Goal: Find specific fact: Find specific fact

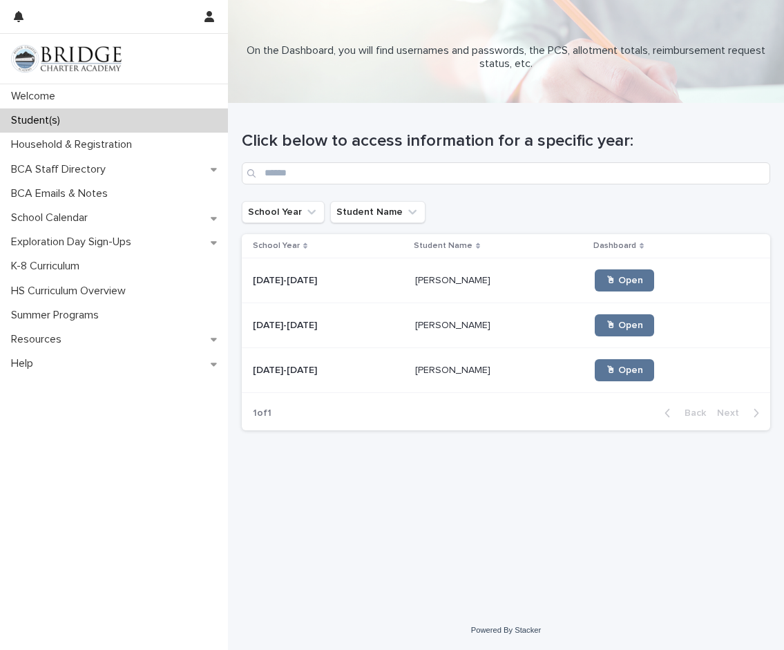
click at [498, 375] on p at bounding box center [499, 371] width 169 height 12
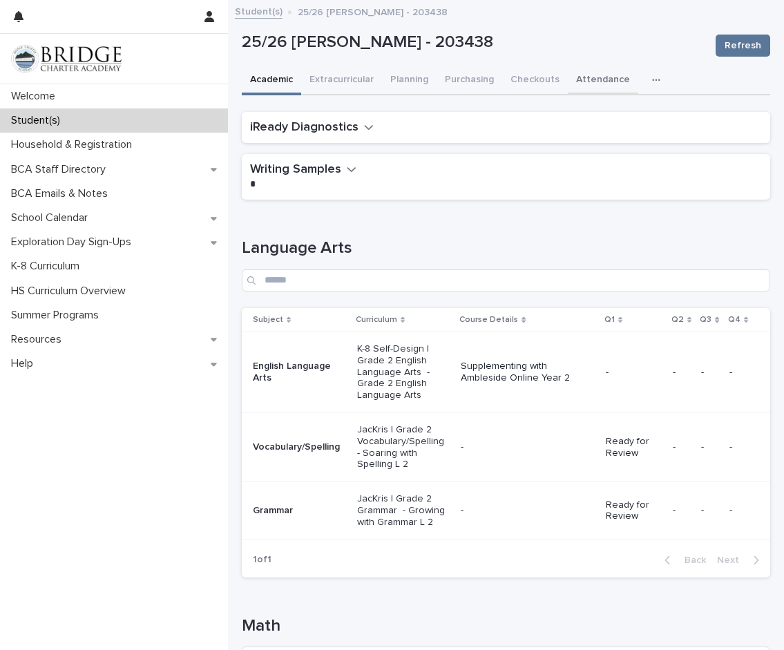
click at [584, 75] on button "Attendance" at bounding box center [603, 80] width 70 height 29
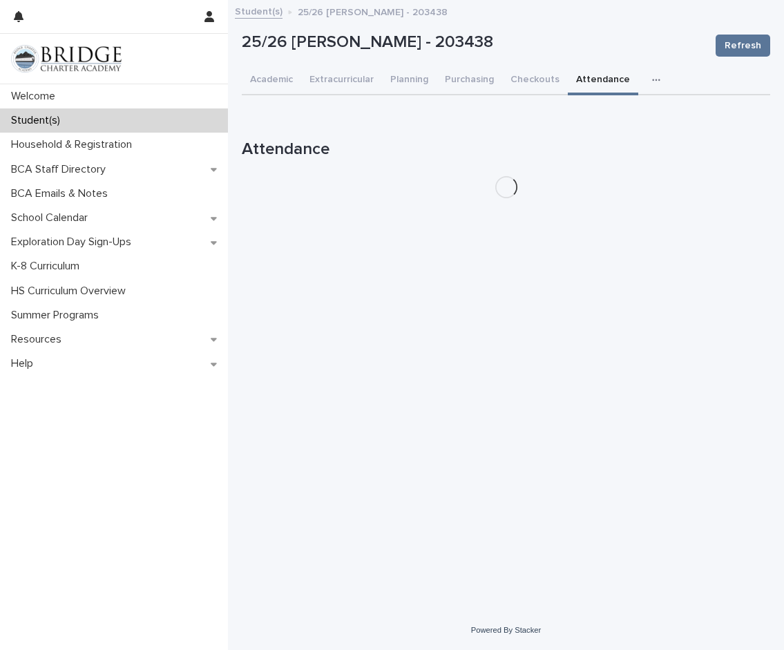
click at [659, 79] on button "button" at bounding box center [659, 80] width 30 height 28
click at [579, 120] on span "General" at bounding box center [591, 116] width 36 height 10
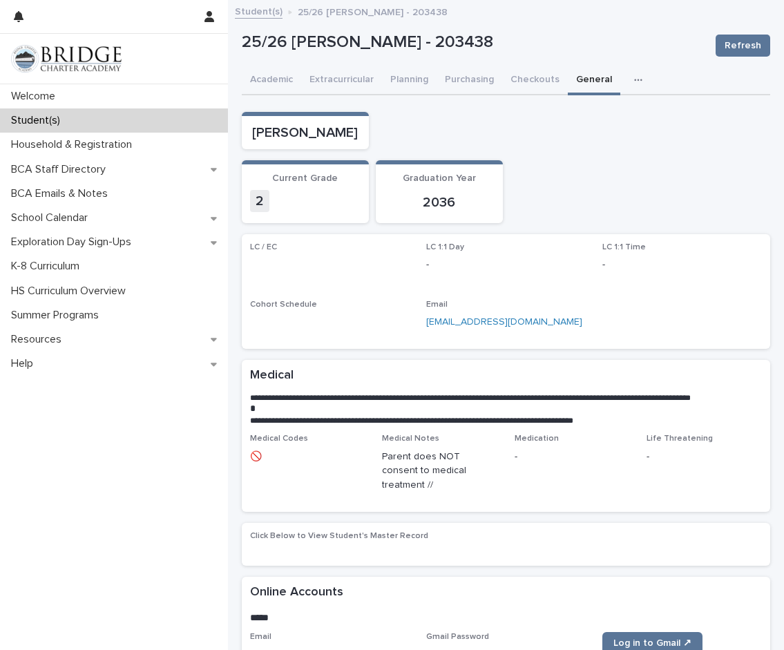
click at [644, 115] on div "[PERSON_NAME]" at bounding box center [506, 130] width 529 height 37
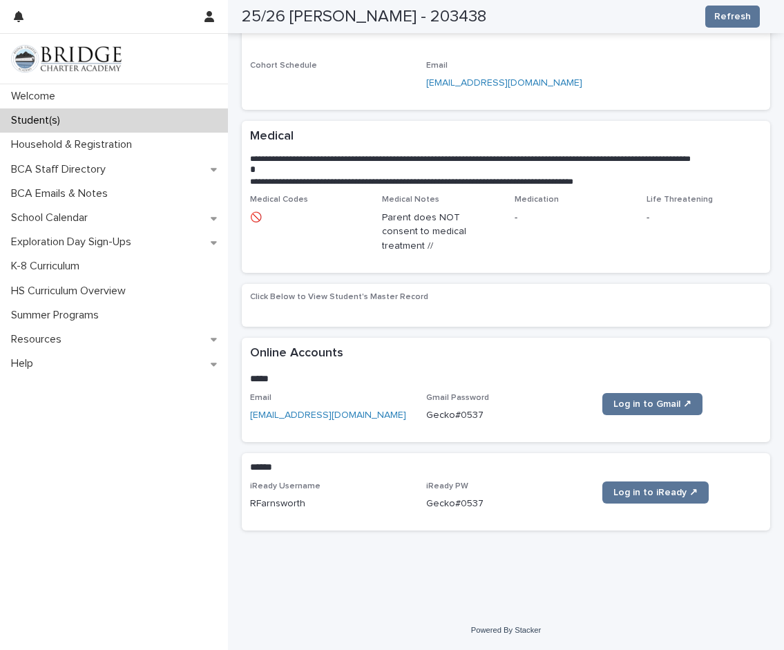
drag, startPoint x: 477, startPoint y: 413, endPoint x: 412, endPoint y: 414, distance: 65.0
click at [412, 414] on div "Email [EMAIL_ADDRESS][DOMAIN_NAME] Gmail Password [SECURITY_DATA] Log in to Gma…" at bounding box center [506, 413] width 512 height 41
click at [451, 416] on p "Gecko#0537" at bounding box center [506, 415] width 160 height 15
drag, startPoint x: 480, startPoint y: 417, endPoint x: 420, endPoint y: 418, distance: 60.8
click at [420, 418] on div "Email [EMAIL_ADDRESS][DOMAIN_NAME] Gmail Password [SECURITY_DATA] Log in to Gma…" at bounding box center [506, 413] width 512 height 41
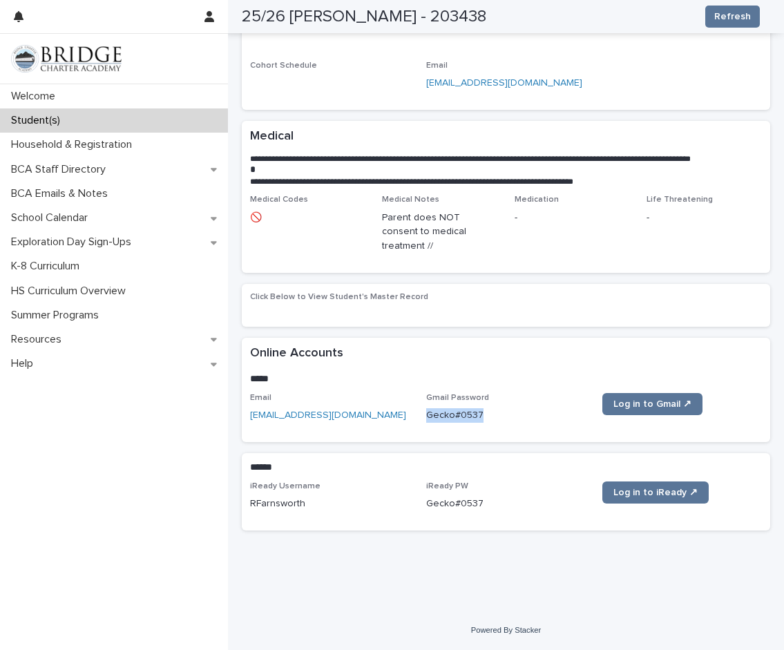
copy p "Gecko#0537"
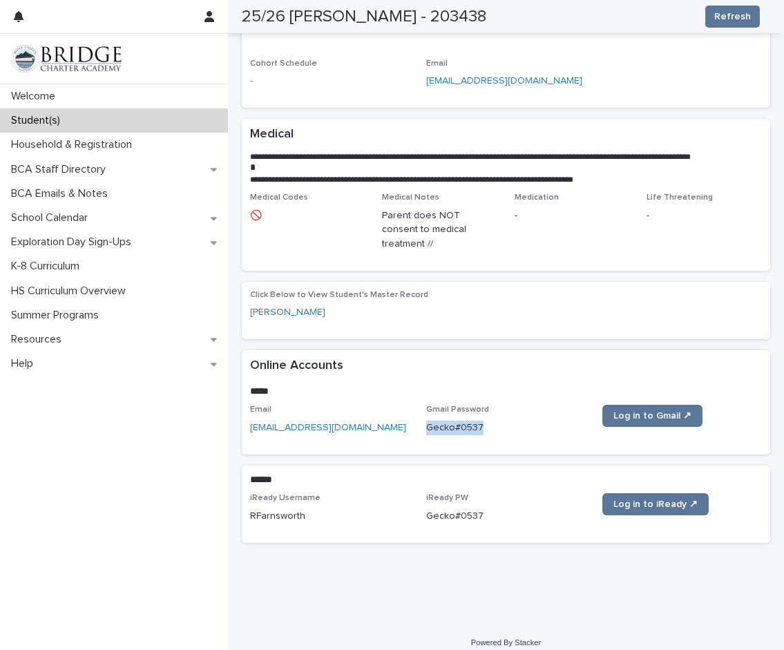
scroll to position [248, 0]
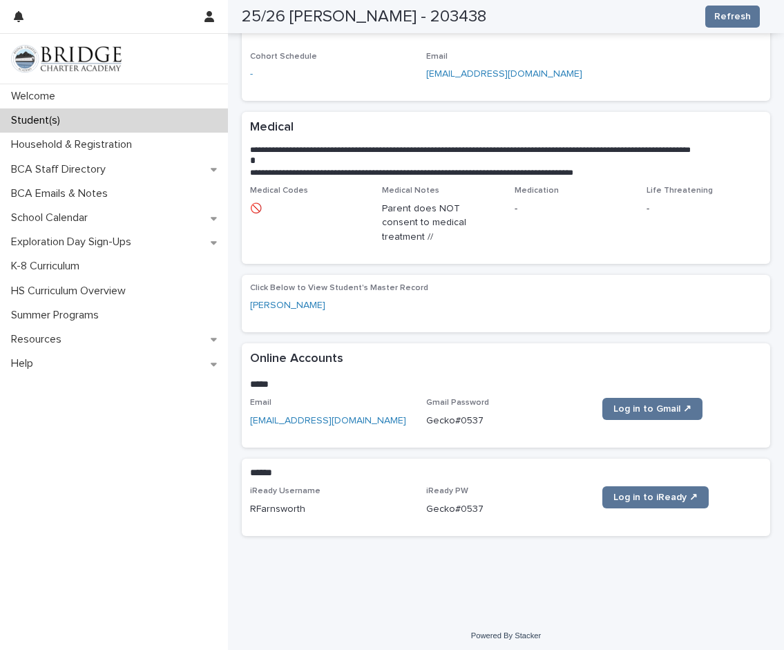
click at [637, 313] on div "[PERSON_NAME]" at bounding box center [506, 306] width 512 height 15
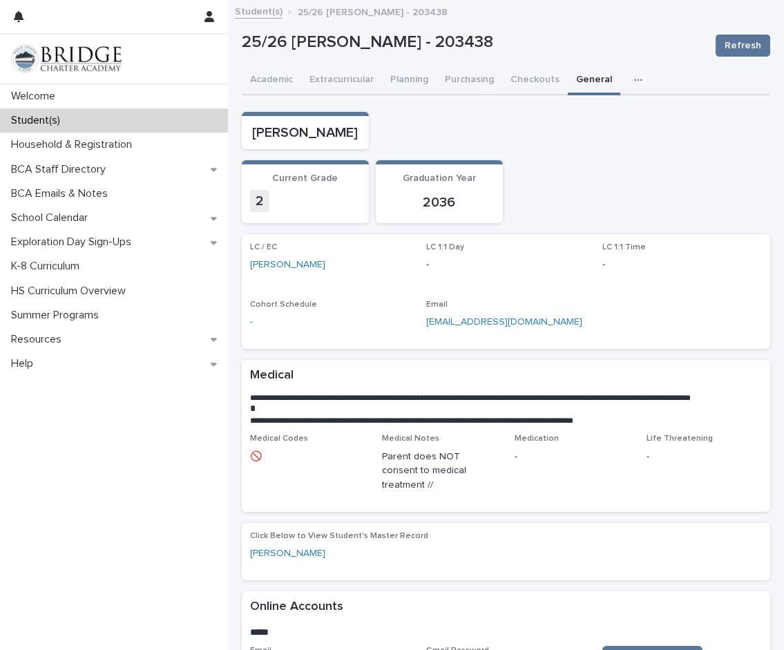
click at [54, 115] on p "Student(s)" at bounding box center [39, 120] width 66 height 13
